Goal: Complete application form

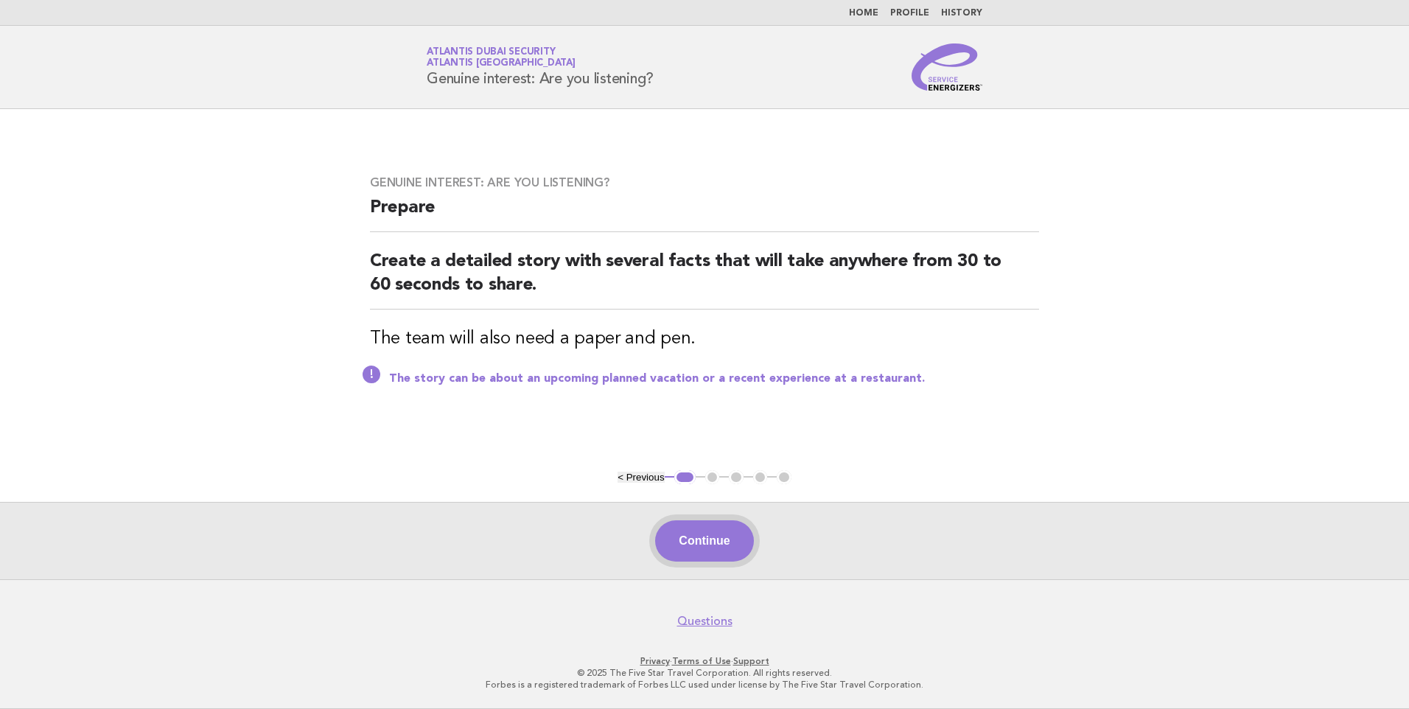
click at [701, 548] on button "Continue" at bounding box center [704, 540] width 98 height 41
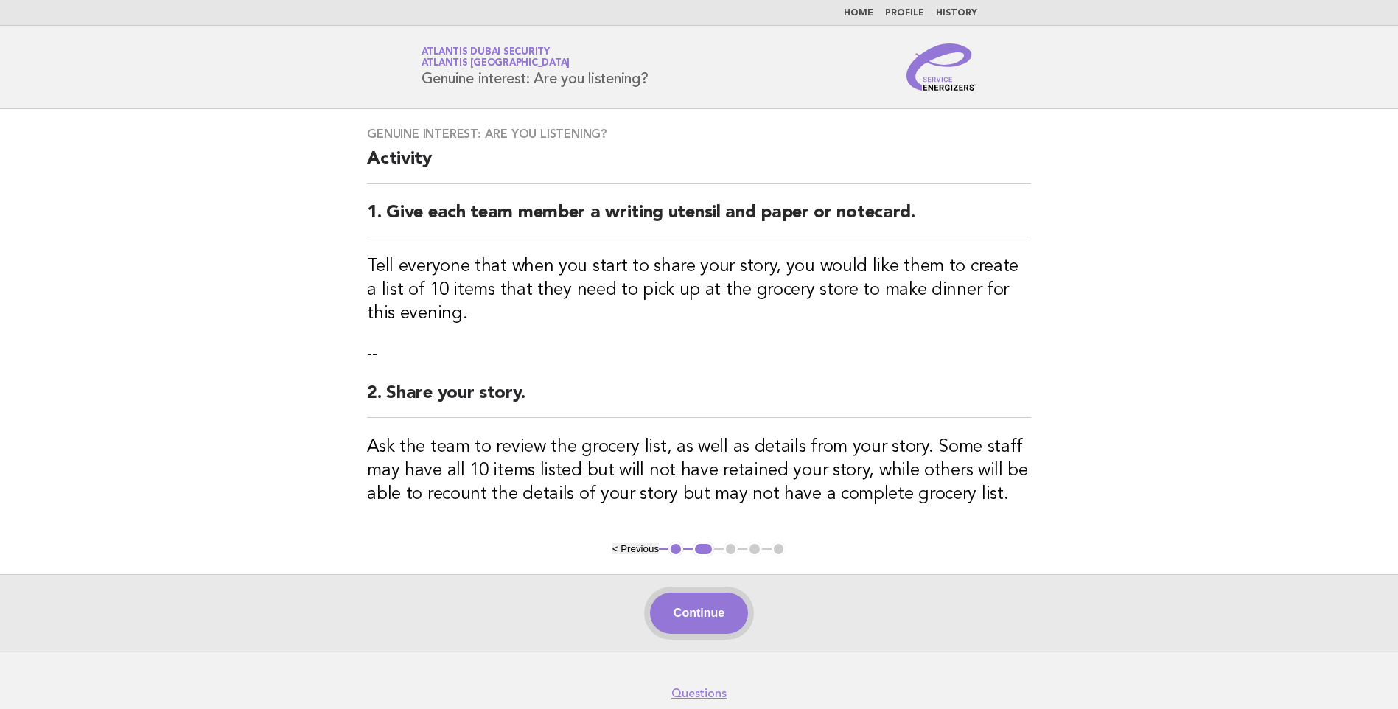
click at [678, 605] on button "Continue" at bounding box center [699, 613] width 98 height 41
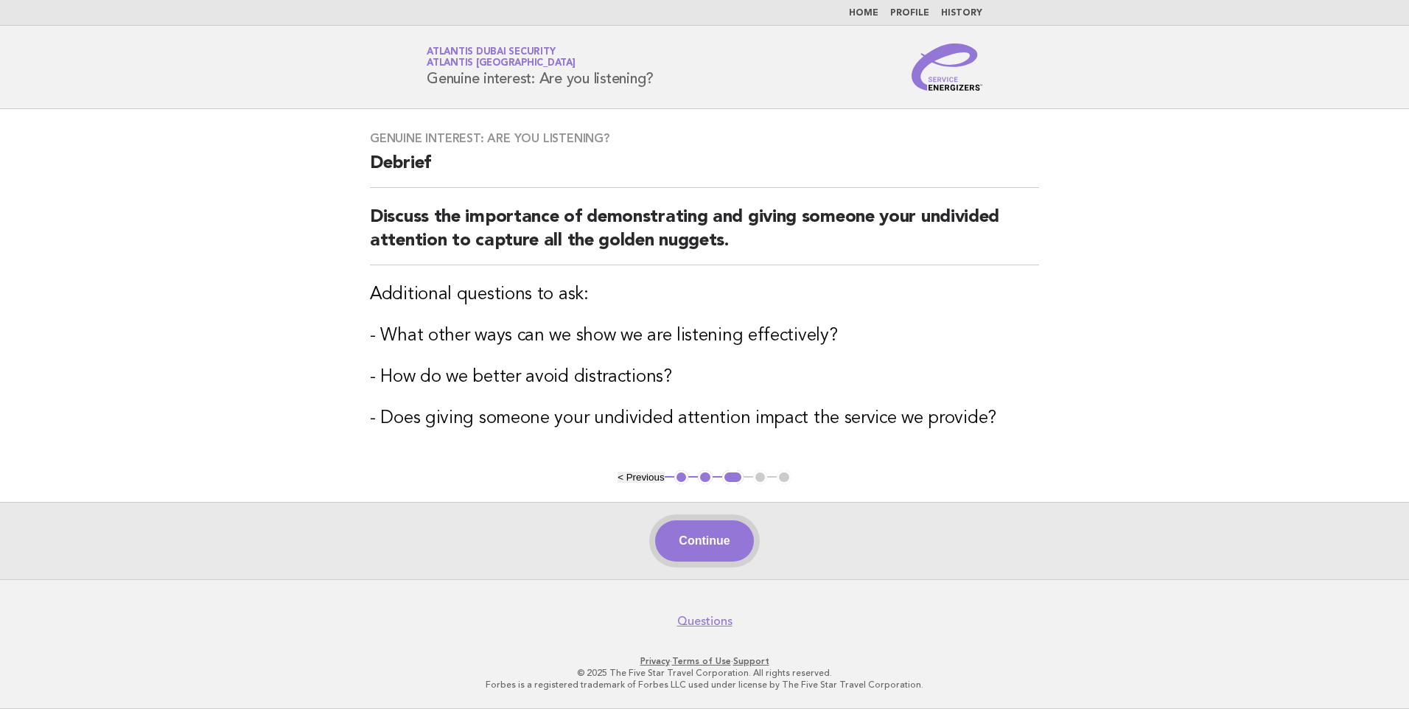
click at [720, 536] on button "Continue" at bounding box center [704, 540] width 98 height 41
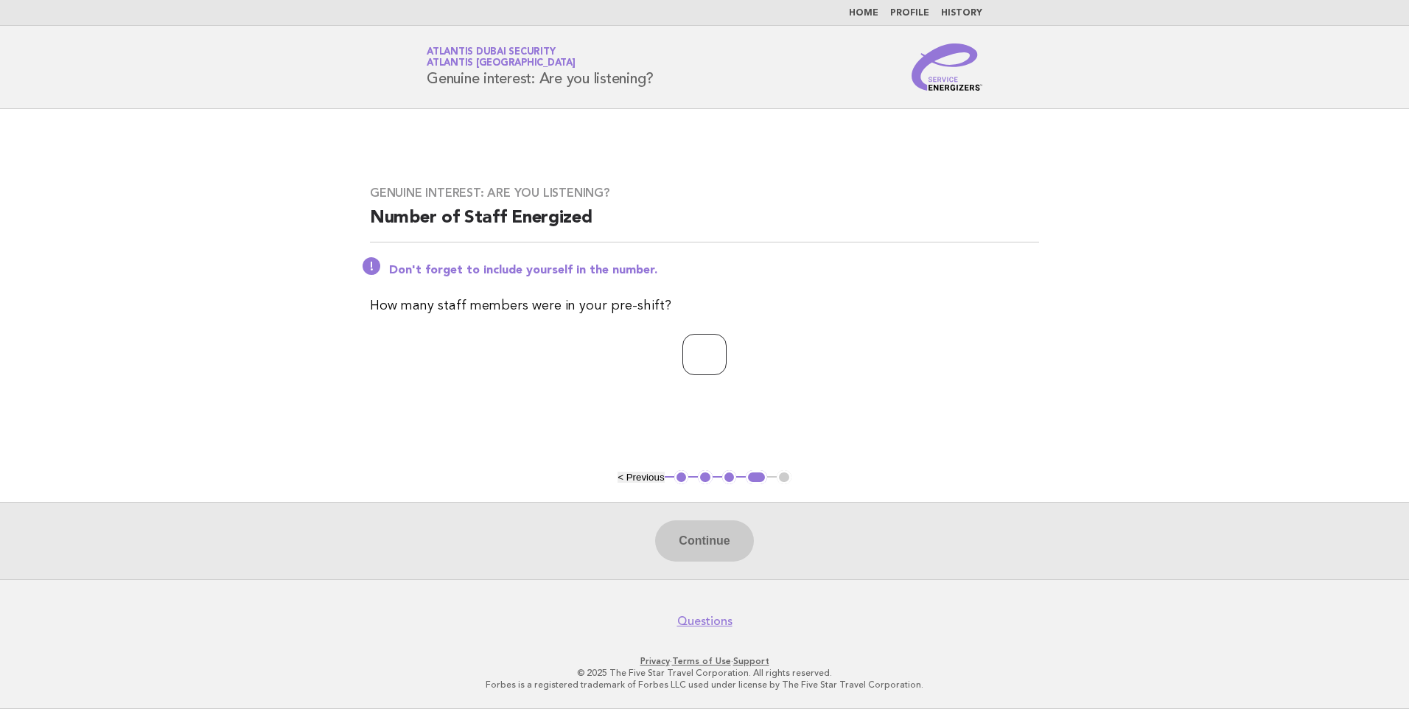
click at [691, 348] on input "number" at bounding box center [704, 354] width 44 height 41
type input "*"
click at [698, 543] on button "Continue" at bounding box center [704, 540] width 98 height 41
